Goal: Information Seeking & Learning: Learn about a topic

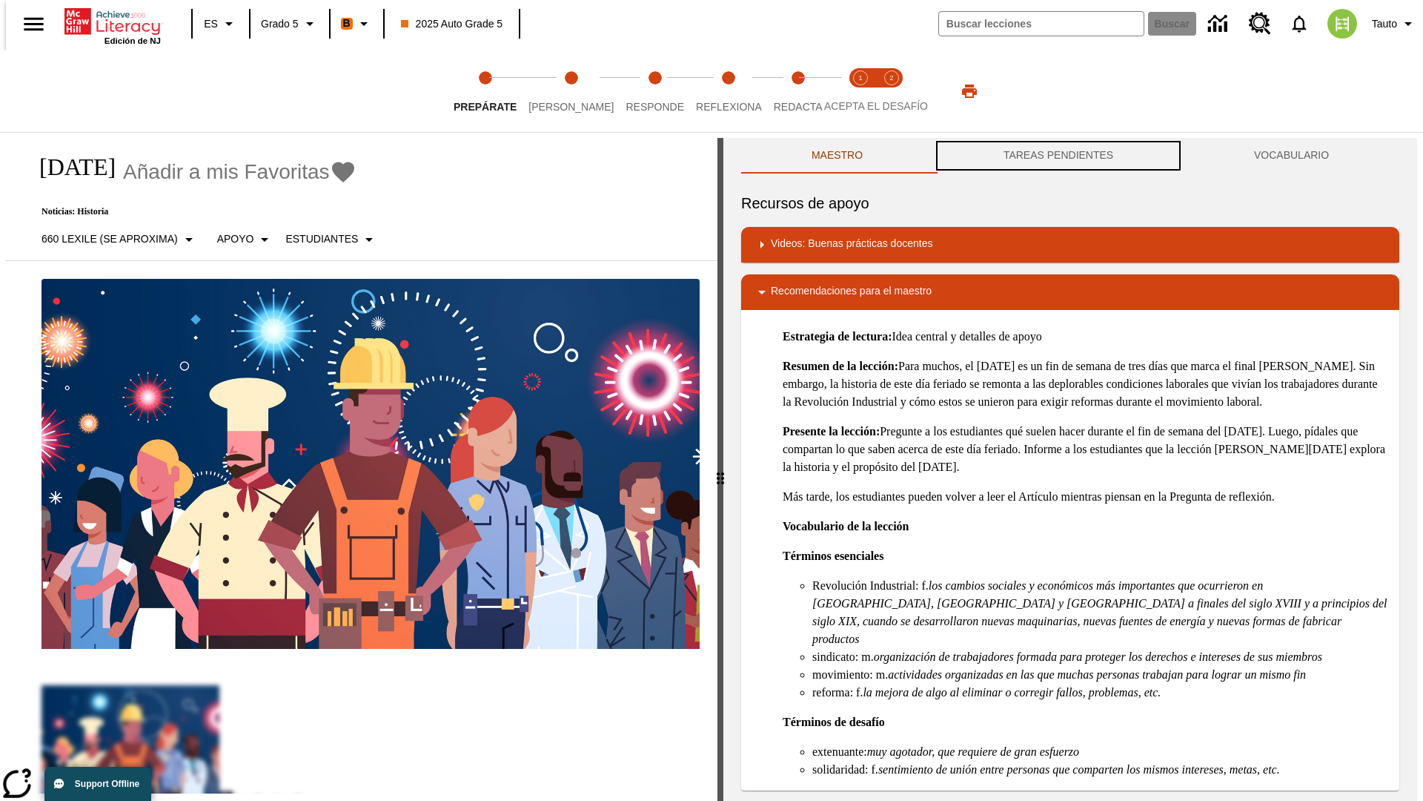
click at [1059, 156] on button "TAREAS PENDIENTES" at bounding box center [1058, 156] width 251 height 36
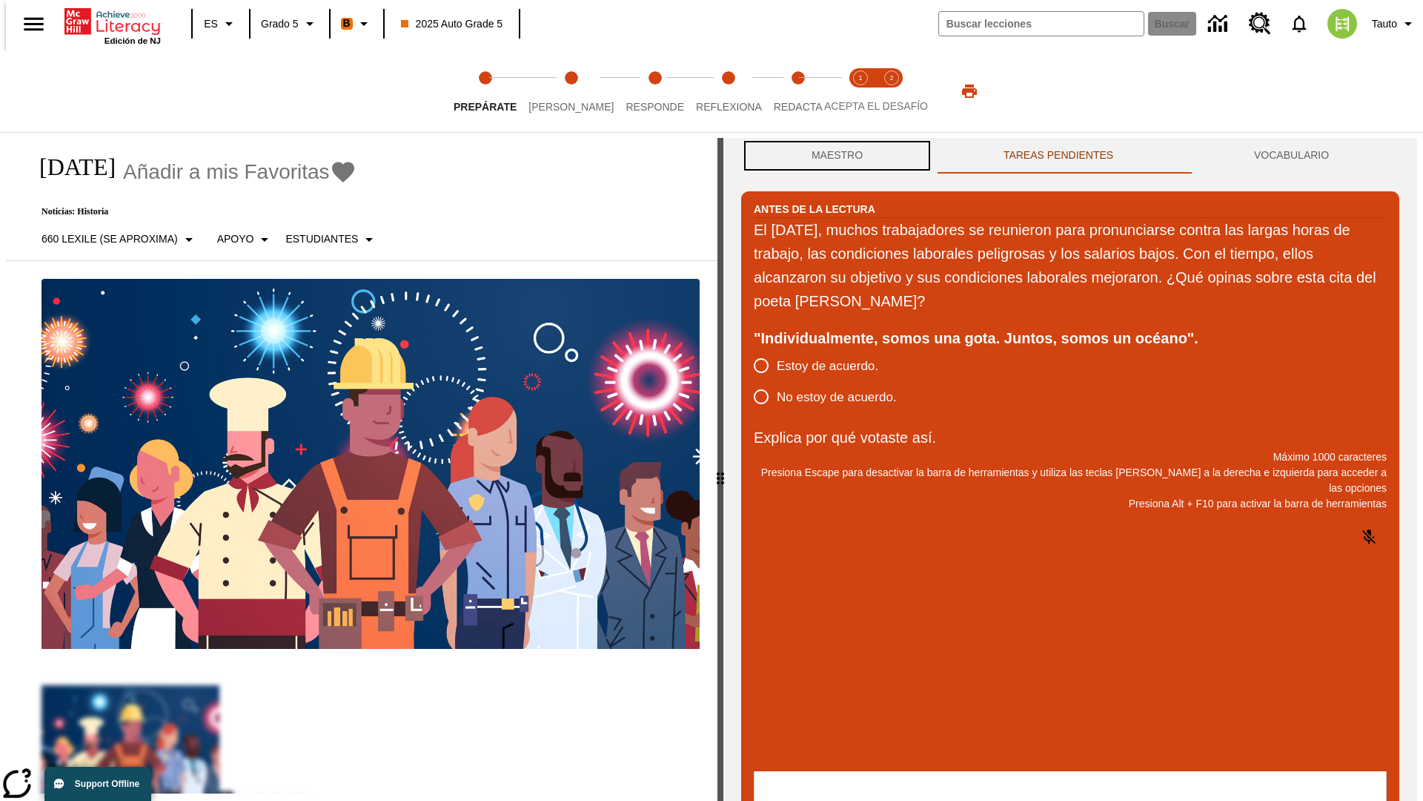
scroll to position [1, 0]
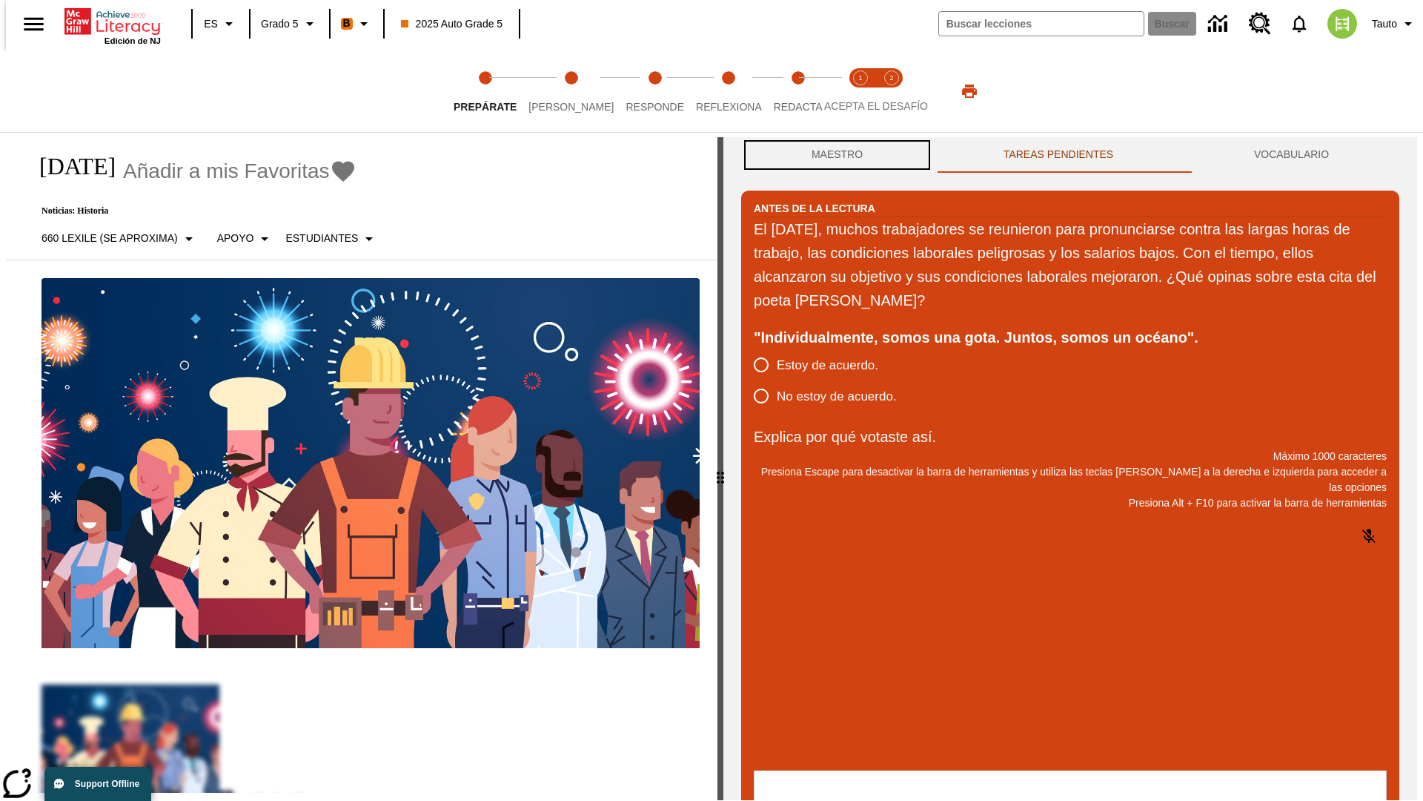
click at [833, 156] on button "Maestro" at bounding box center [837, 155] width 192 height 36
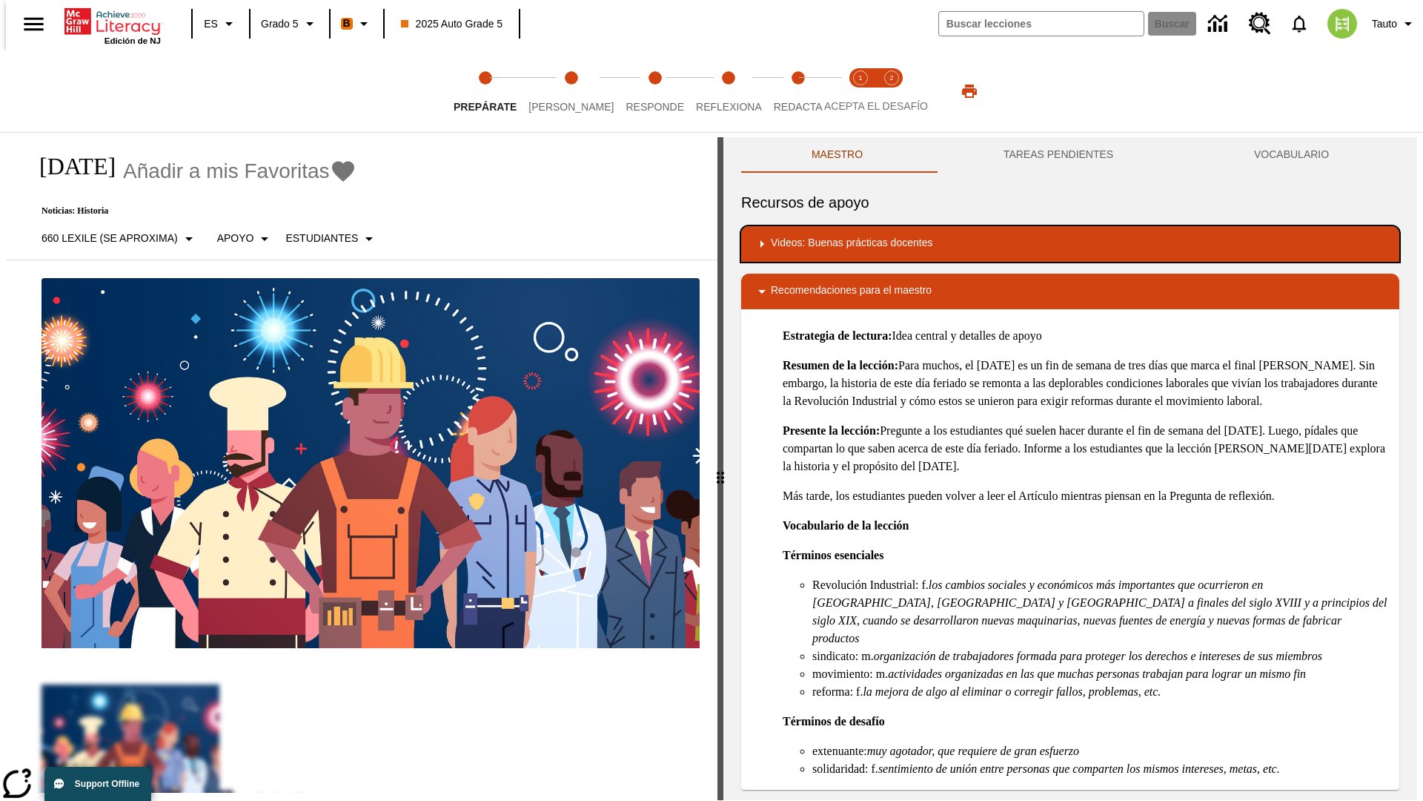
click at [1070, 244] on div "Videos: Buenas prácticas docentes" at bounding box center [1070, 244] width 635 height 18
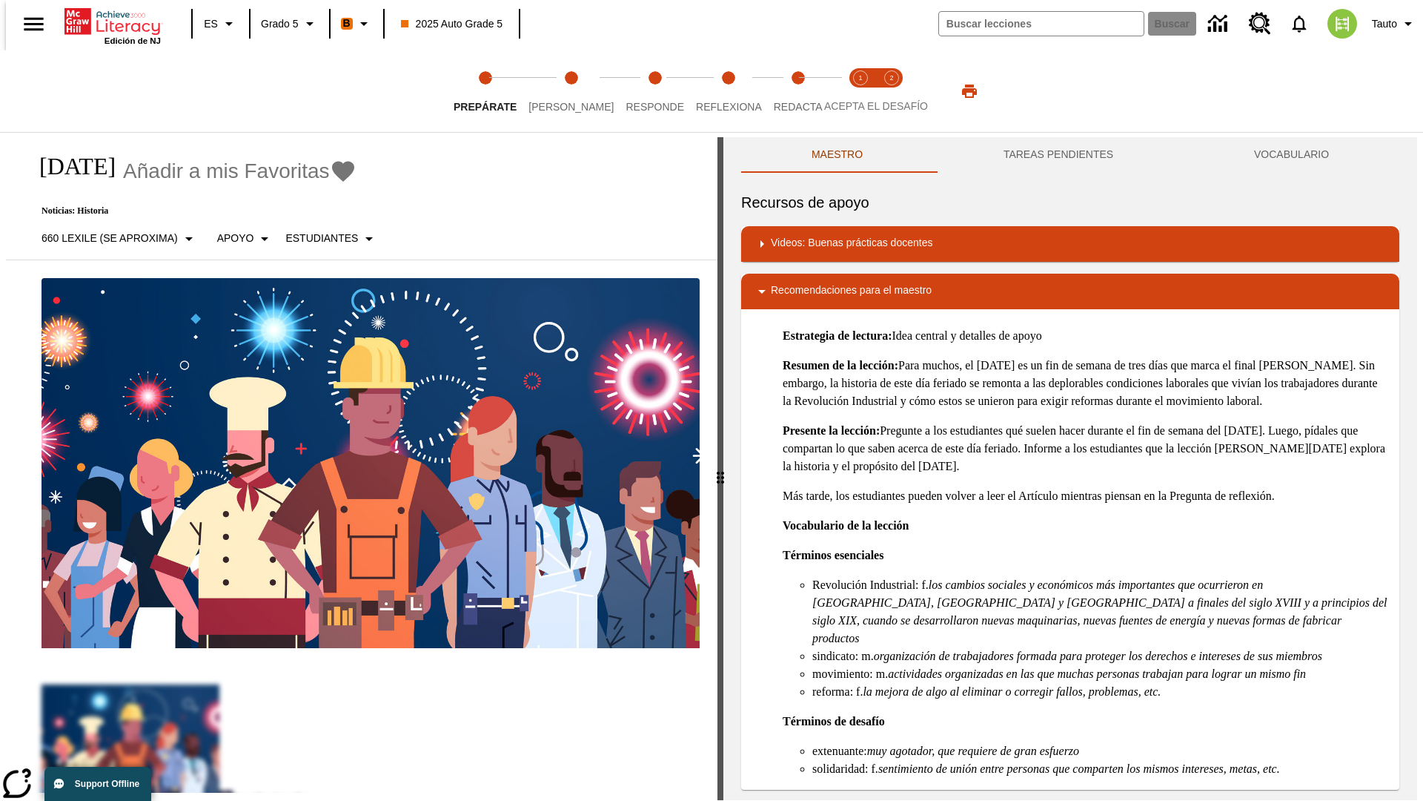
click at [820, 291] on img "Desarrollo del vocabulario académico" at bounding box center [825, 292] width 15 height 15
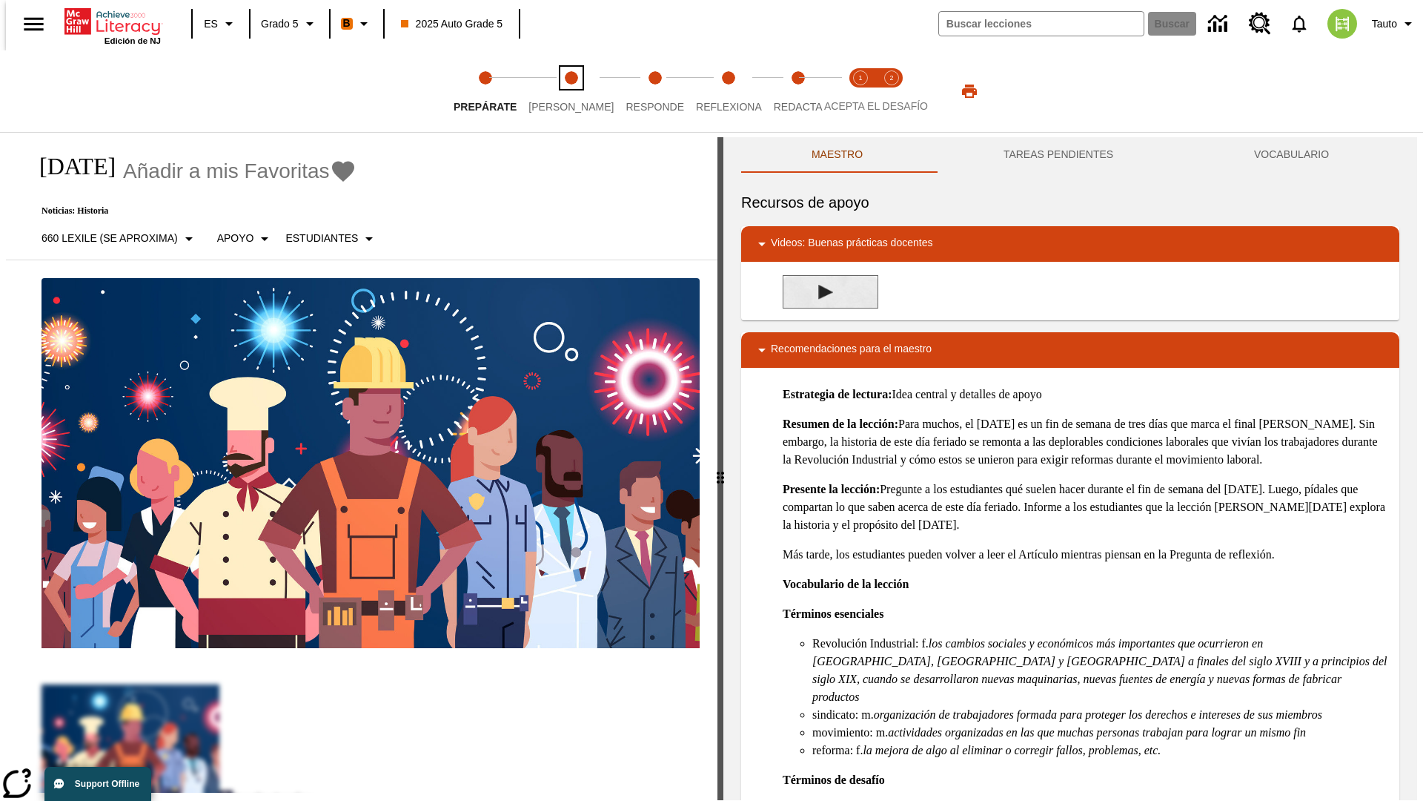
click at [559, 91] on span "Lee" at bounding box center [571, 100] width 85 height 27
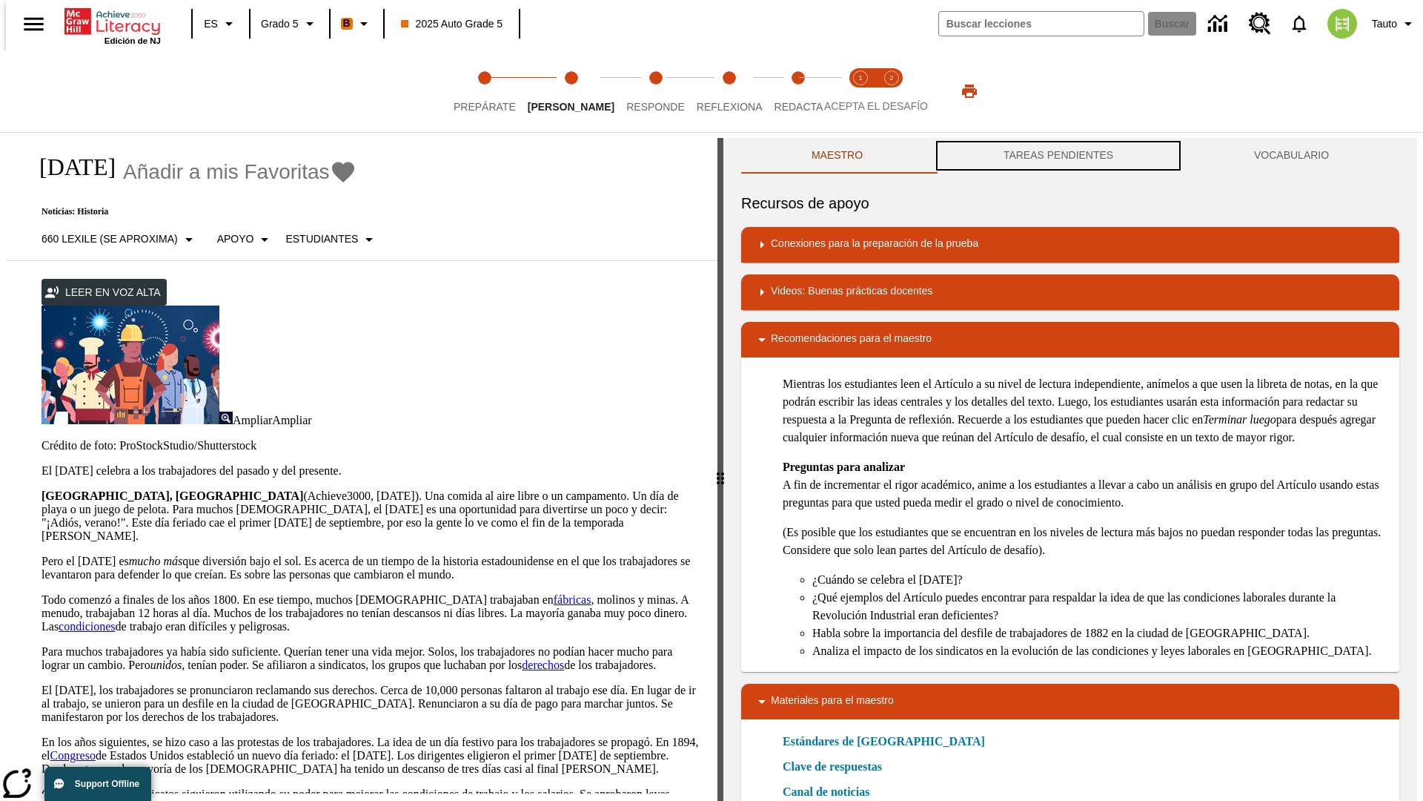
scroll to position [1, 0]
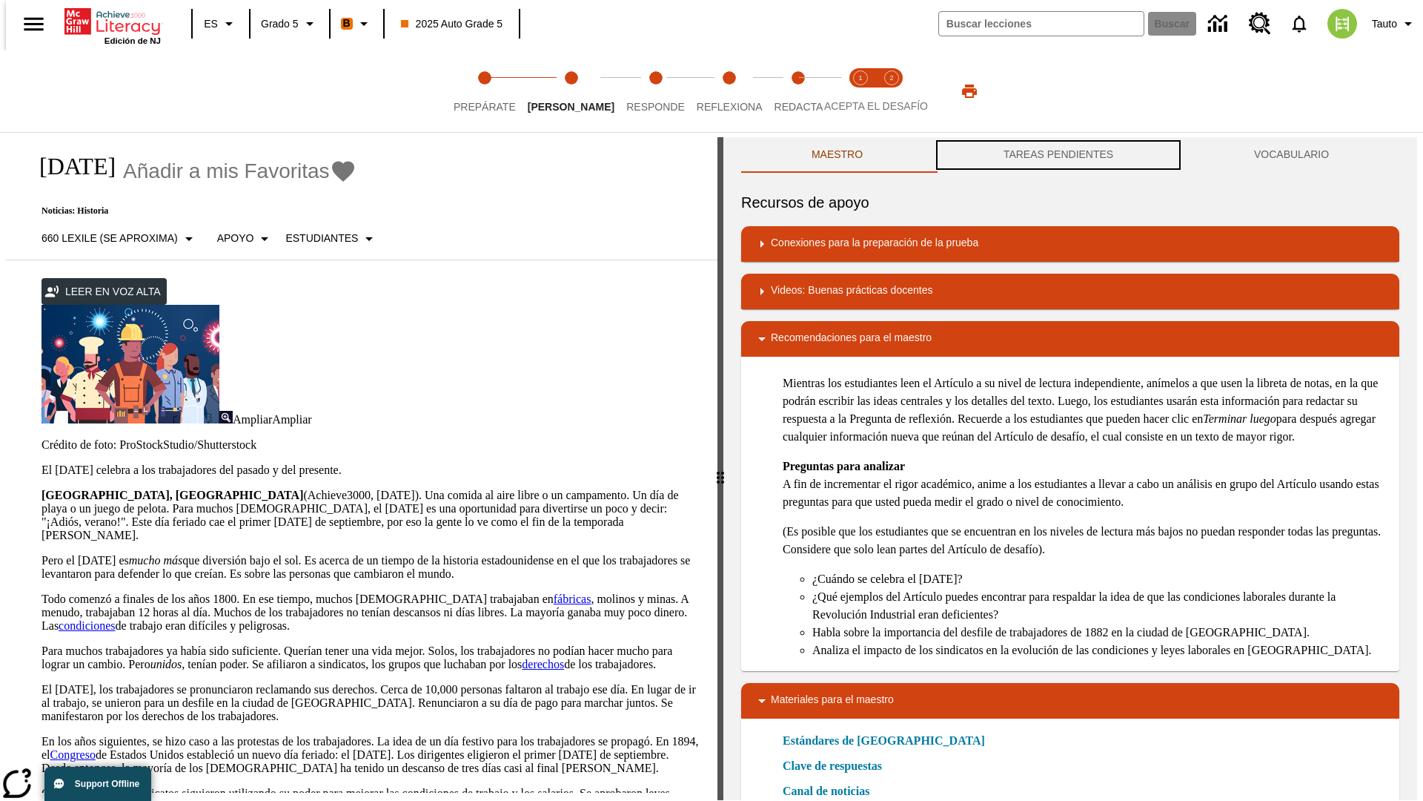
click at [1059, 156] on button "TAREAS PENDIENTES" at bounding box center [1058, 155] width 251 height 36
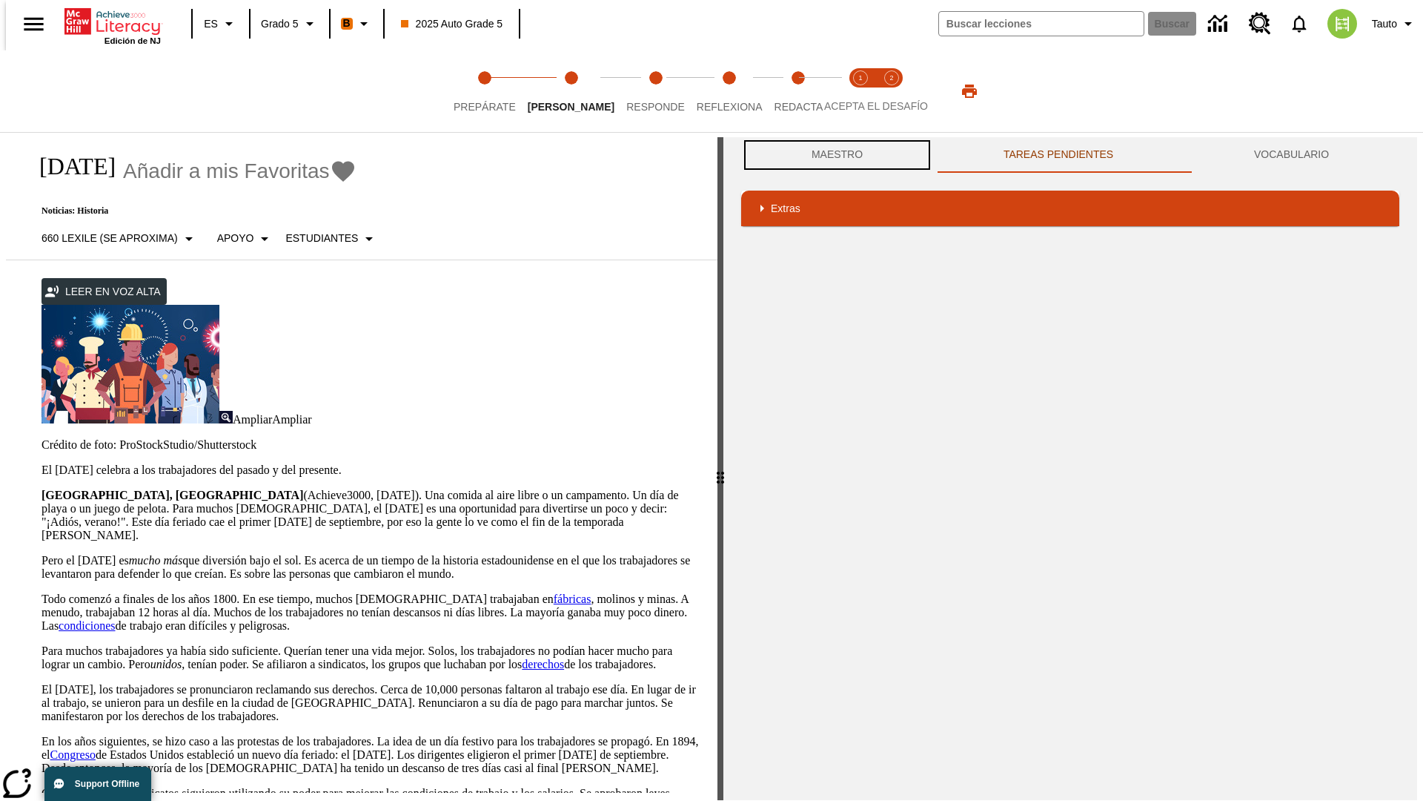
click at [833, 155] on button "Maestro" at bounding box center [837, 155] width 192 height 36
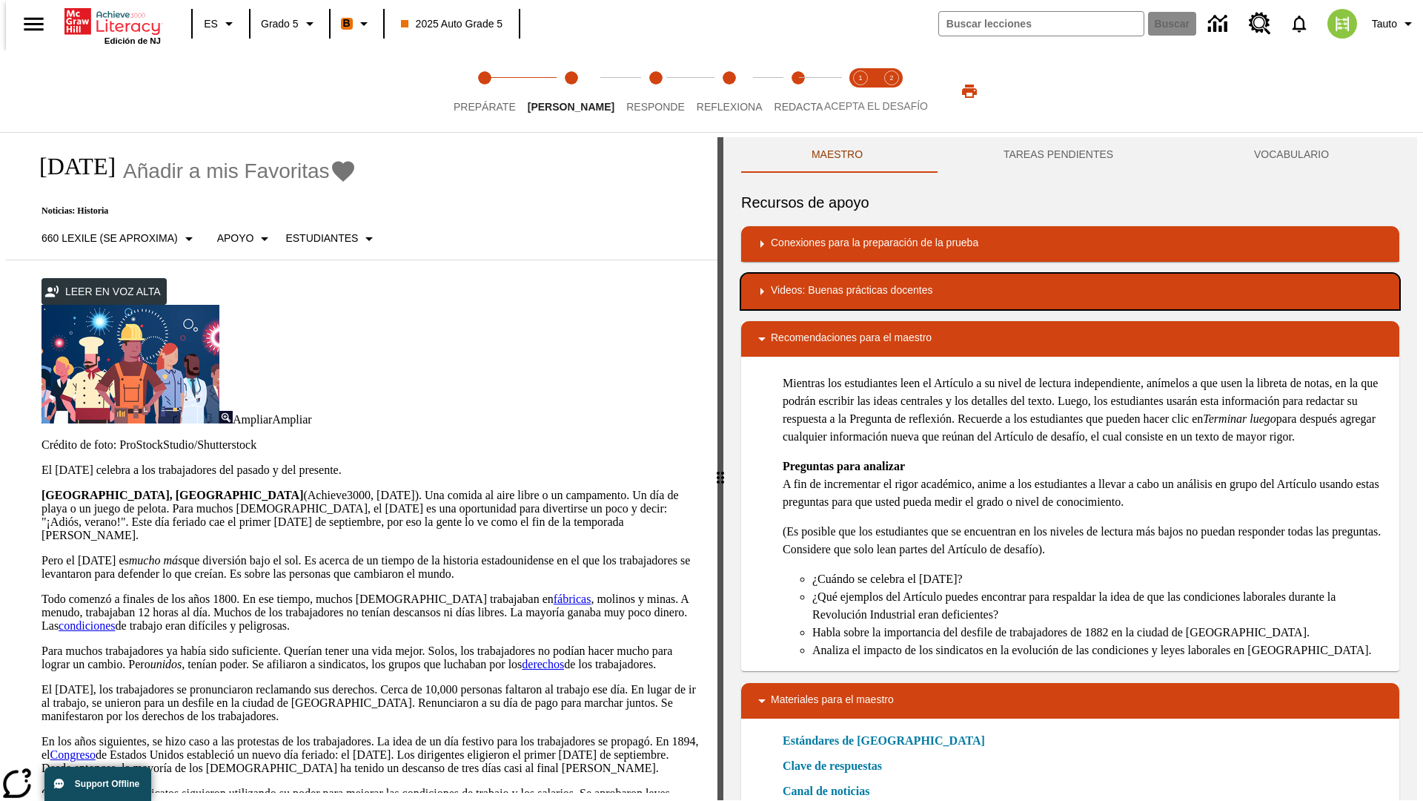
click at [1070, 291] on div "Videos: Buenas prácticas docentes" at bounding box center [1070, 291] width 635 height 18
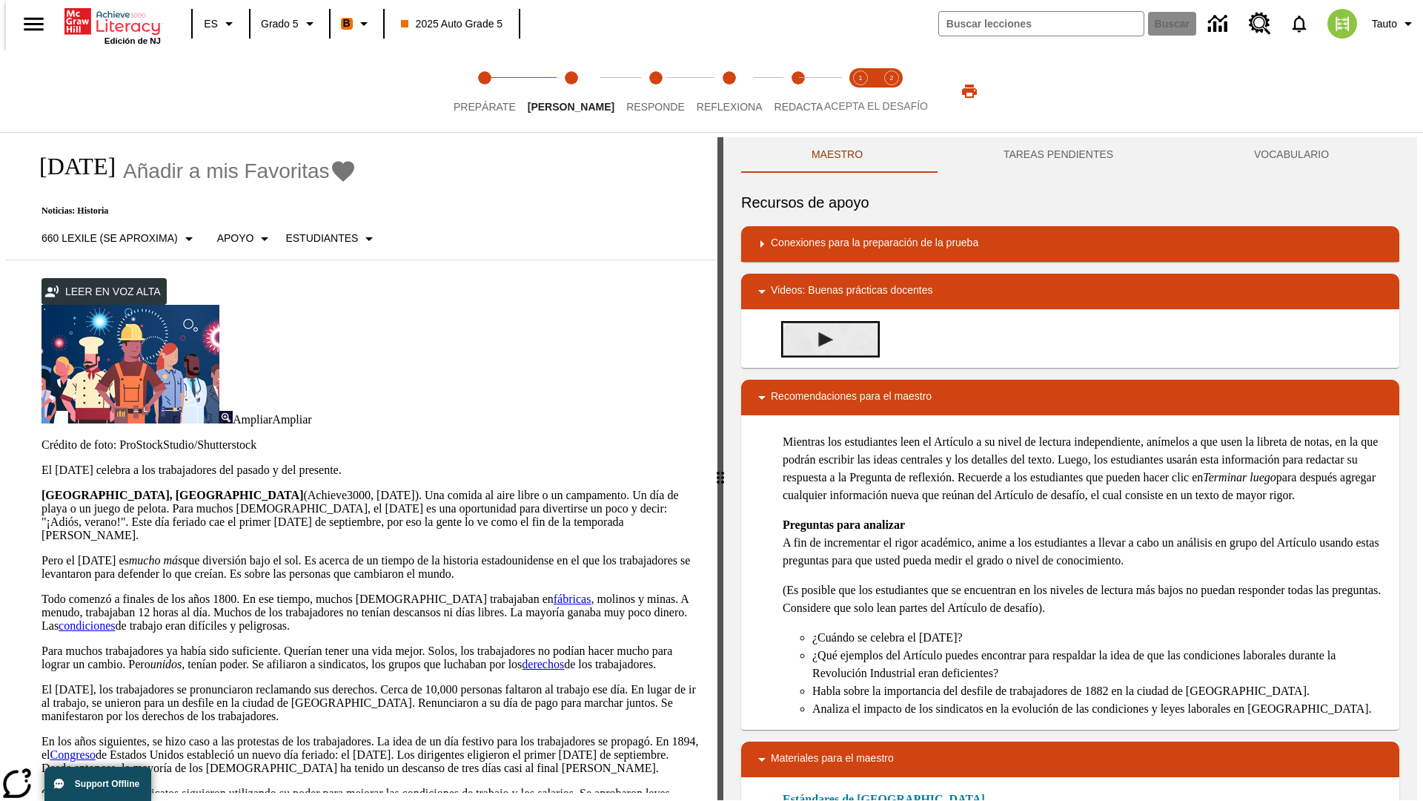
click at [820, 339] on img "Summarization" at bounding box center [825, 339] width 15 height 15
click at [861, 91] on span "Acepta el desafío lee step 1 of 2" at bounding box center [860, 100] width 19 height 27
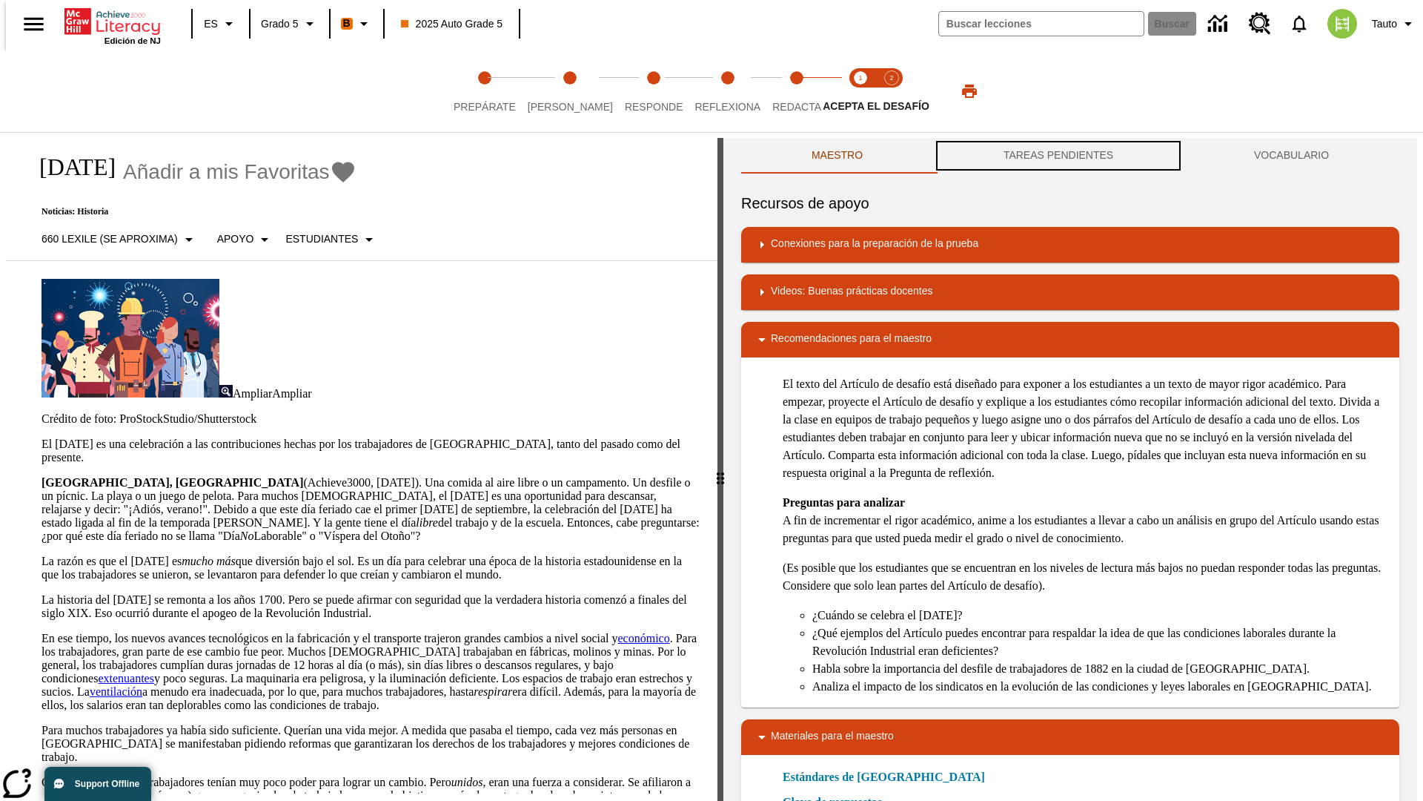
scroll to position [1, 0]
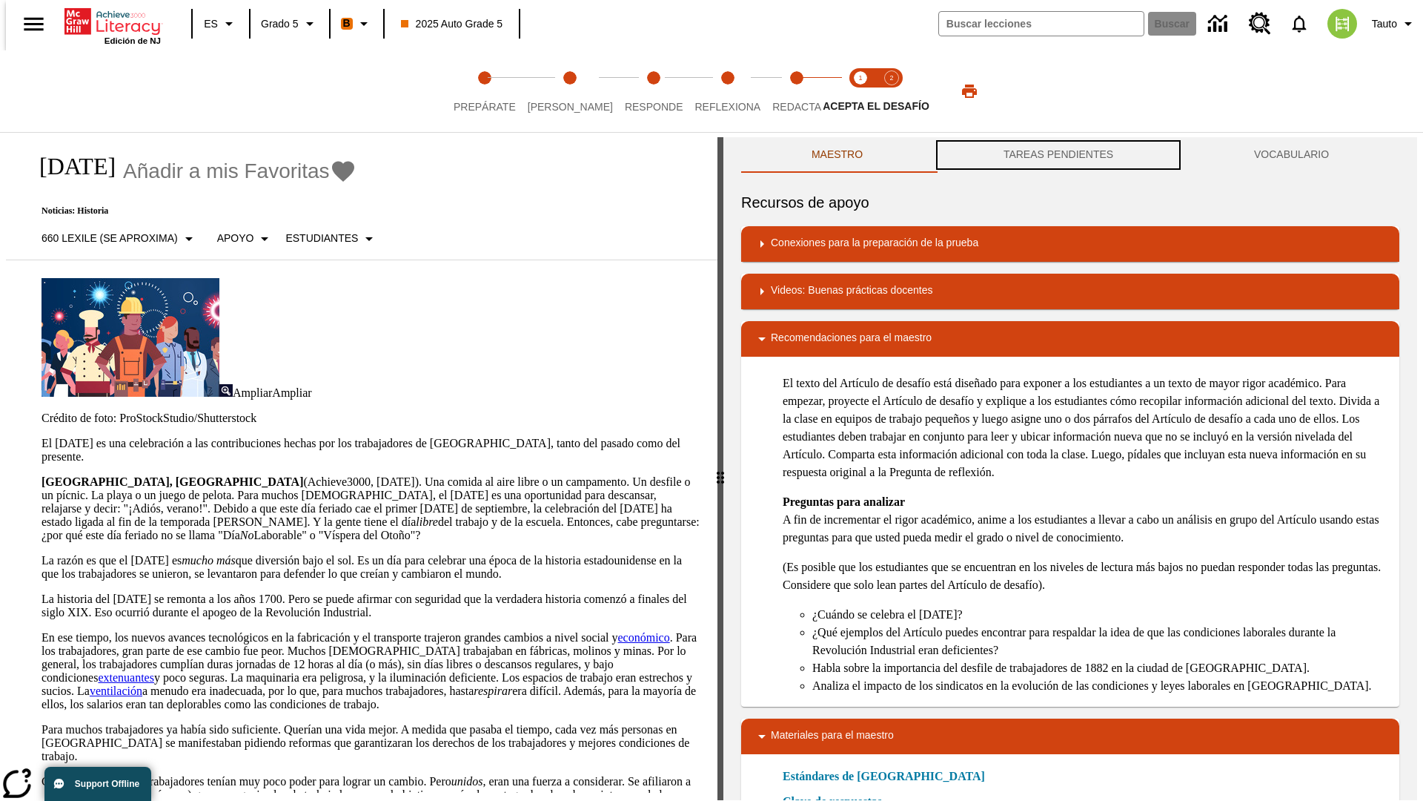
click at [1059, 156] on button "TAREAS PENDIENTES" at bounding box center [1058, 155] width 251 height 36
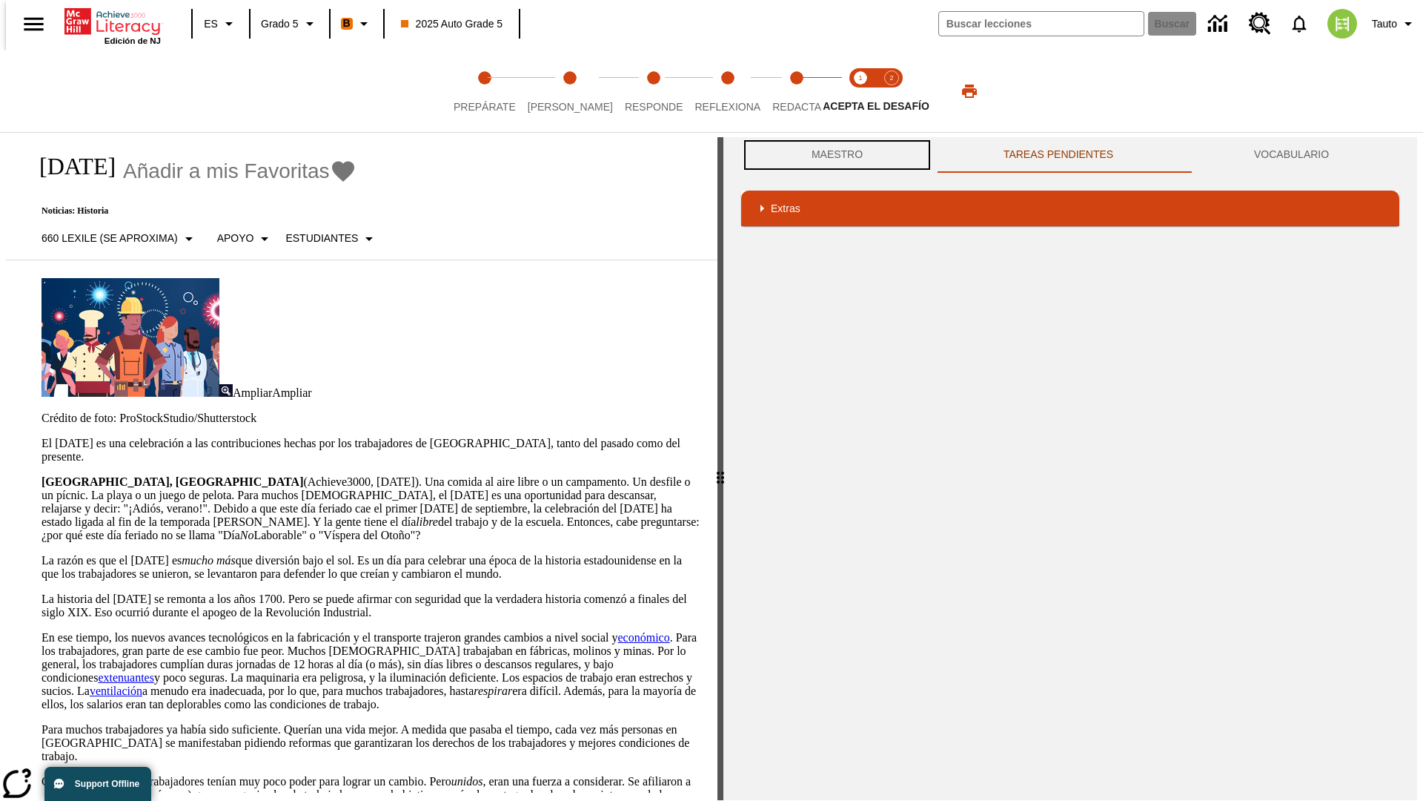
click at [833, 155] on button "Maestro" at bounding box center [837, 155] width 192 height 36
